Goal: Task Accomplishment & Management: Complete application form

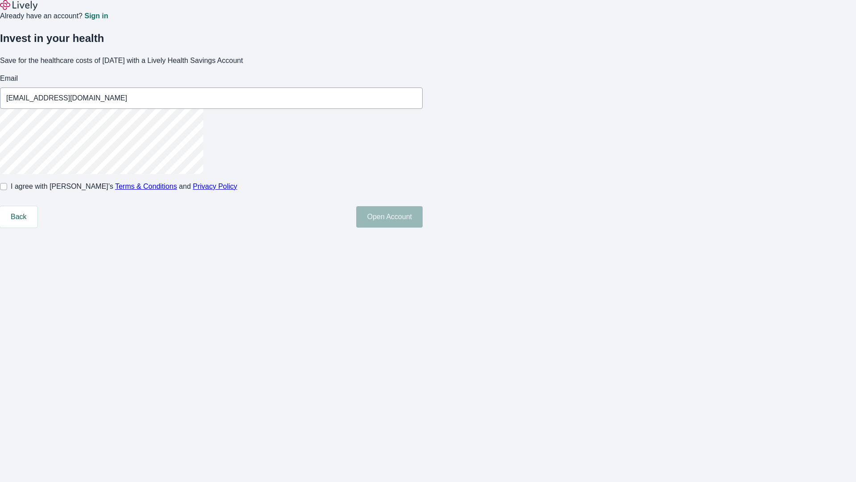
click at [7, 190] on input "I agree with Lively’s Terms & Conditions and Privacy Policy" at bounding box center [3, 186] width 7 height 7
checkbox input "true"
click at [423, 227] on button "Open Account" at bounding box center [389, 216] width 66 height 21
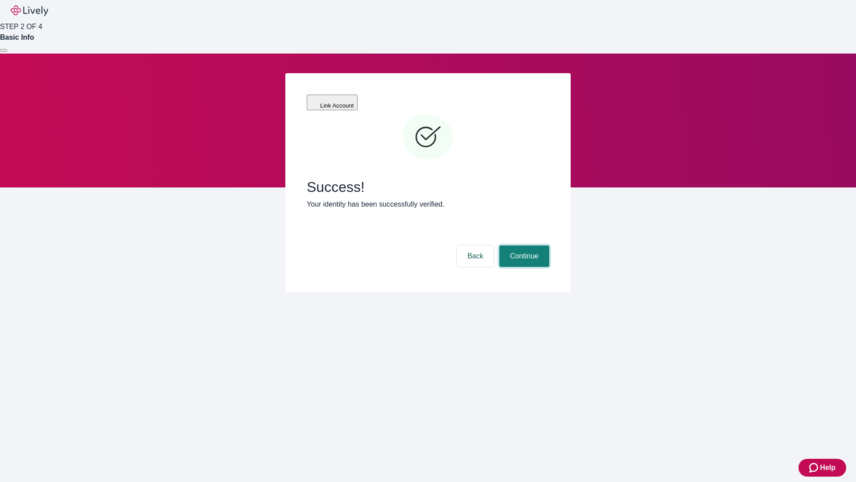
click at [523, 245] on button "Continue" at bounding box center [524, 255] width 50 height 21
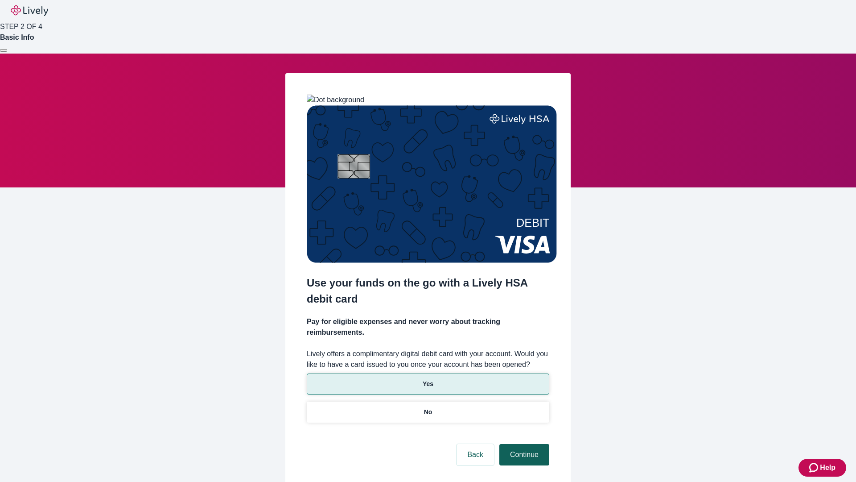
click at [428, 379] on p "Yes" at bounding box center [428, 383] width 11 height 9
click at [523, 444] on button "Continue" at bounding box center [524, 454] width 50 height 21
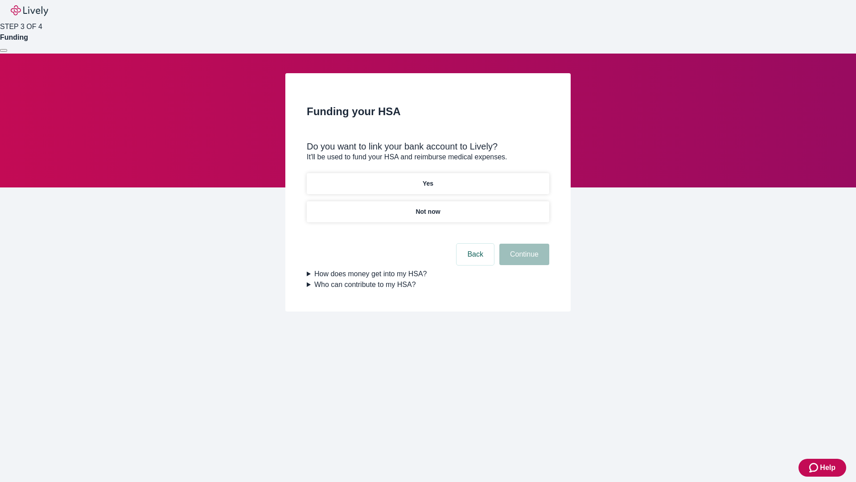
click at [428, 207] on p "Not now" at bounding box center [428, 211] width 25 height 9
click at [523, 259] on button "Continue" at bounding box center [524, 253] width 50 height 21
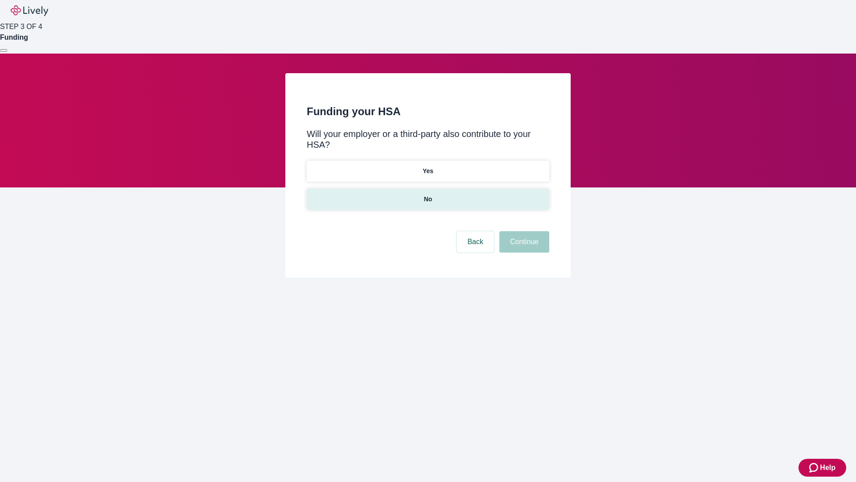
click at [428, 194] on p "No" at bounding box center [428, 198] width 8 height 9
click at [523, 231] on button "Continue" at bounding box center [524, 241] width 50 height 21
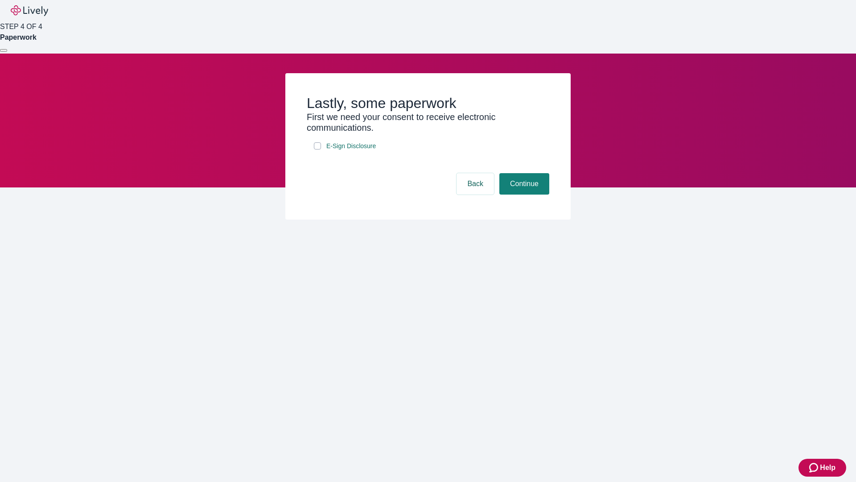
click at [317, 149] on input "E-Sign Disclosure" at bounding box center [317, 145] width 7 height 7
checkbox input "true"
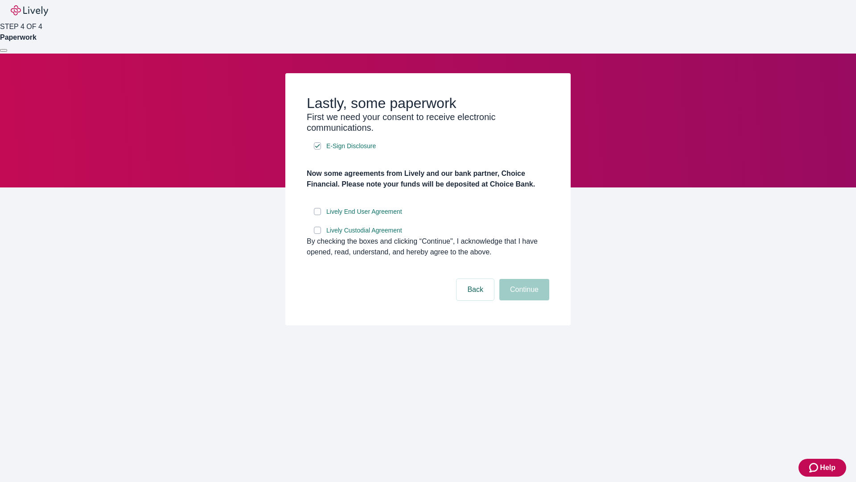
click at [317, 215] on input "Lively End User Agreement" at bounding box center [317, 211] width 7 height 7
checkbox input "true"
click at [317, 234] on input "Lively Custodial Agreement" at bounding box center [317, 229] width 7 height 7
checkbox input "true"
click at [523, 300] on button "Continue" at bounding box center [524, 289] width 50 height 21
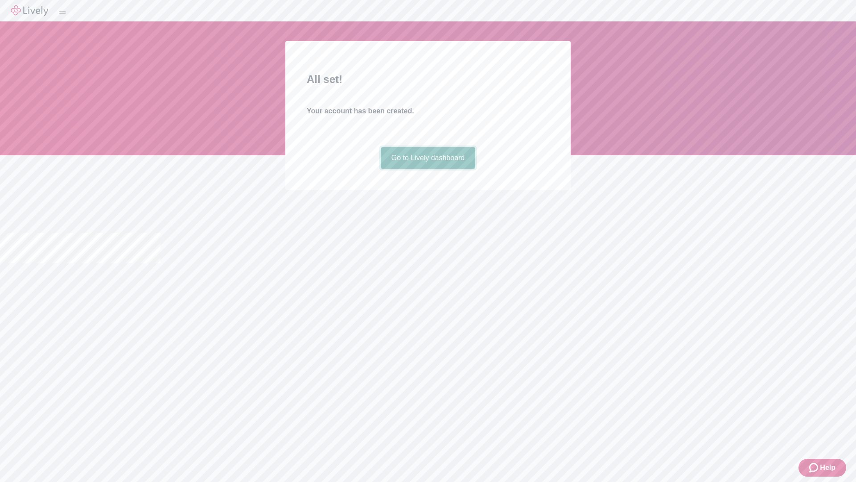
click at [428, 169] on link "Go to Lively dashboard" at bounding box center [428, 157] width 95 height 21
